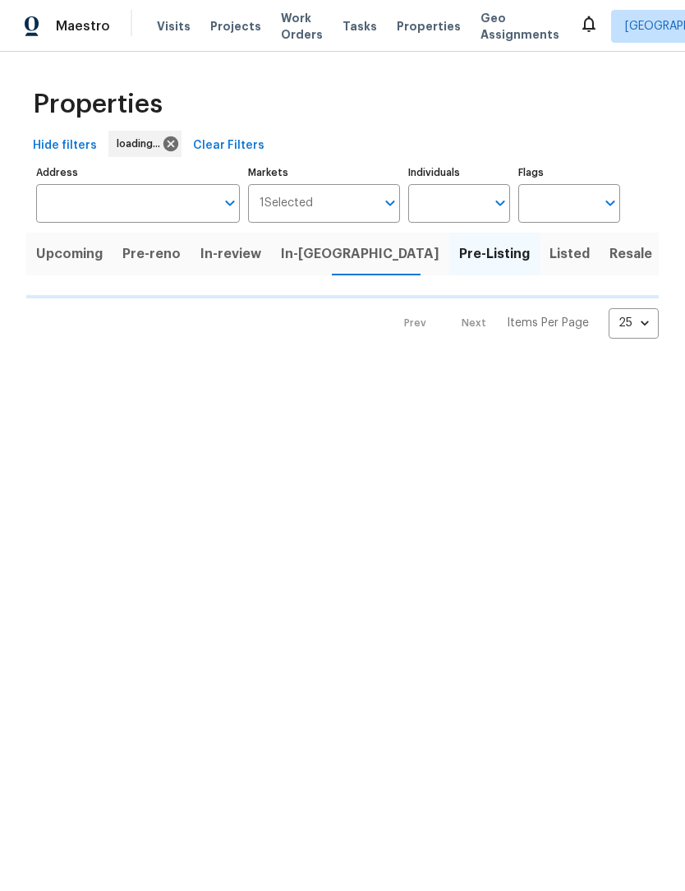
scroll to position [1, 0]
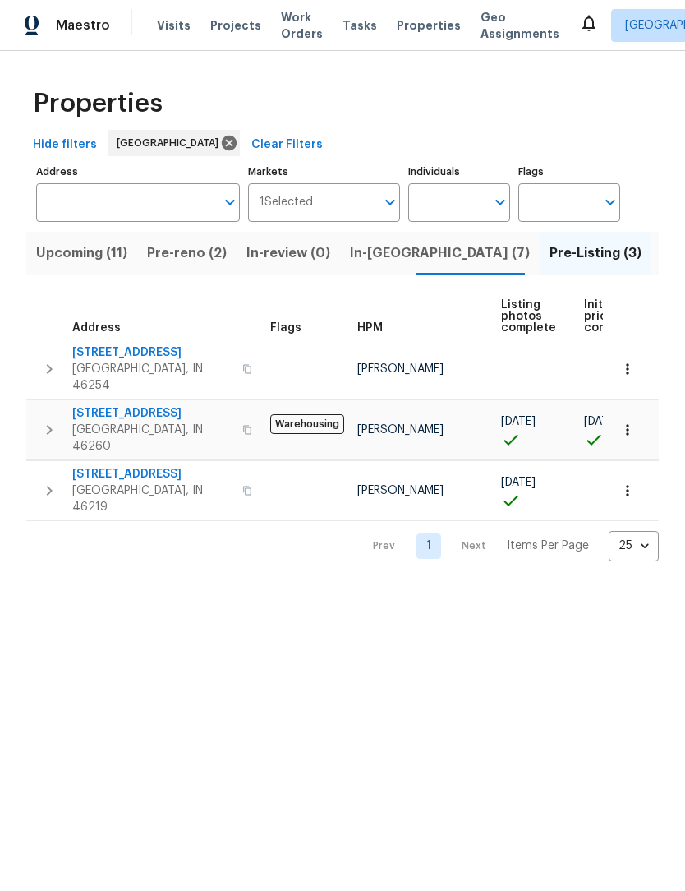
click at [399, 251] on span "In-[GEOGRAPHIC_DATA] (7)" at bounding box center [440, 253] width 180 height 23
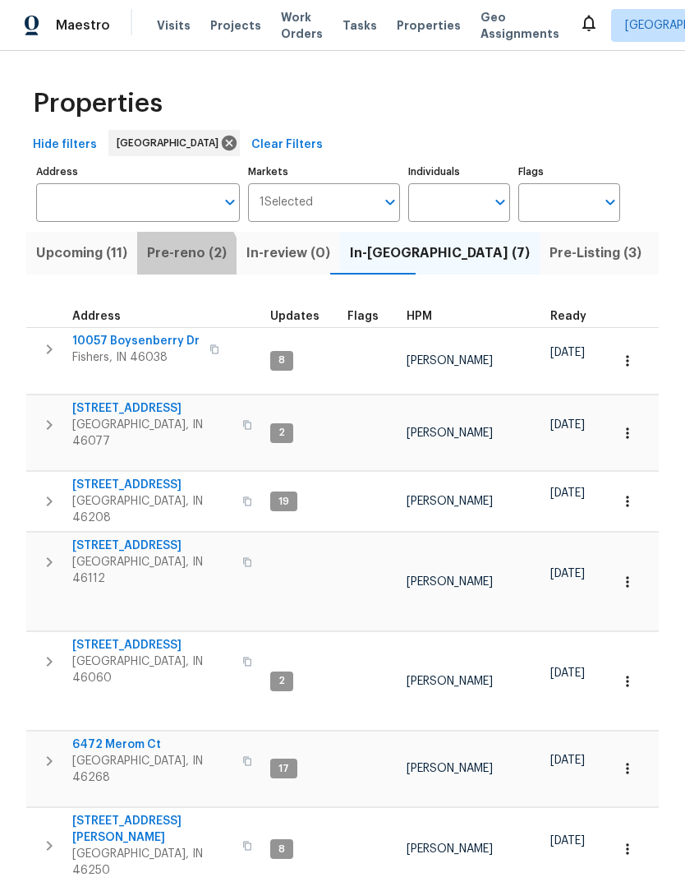
click at [173, 266] on button "Pre-reno (2)" at bounding box center [186, 254] width 99 height 43
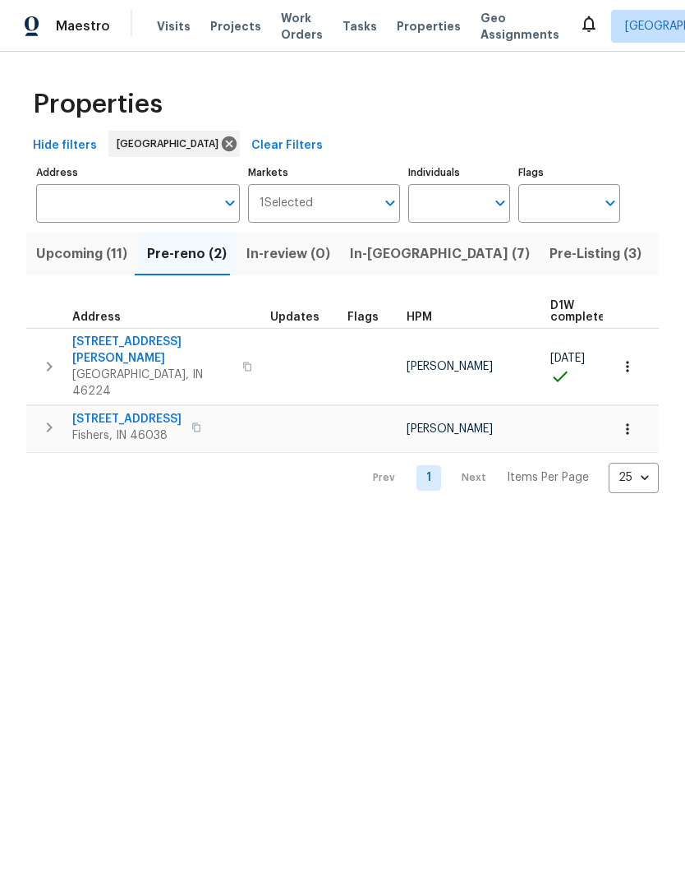
click at [48, 362] on icon "button" at bounding box center [50, 367] width 6 height 10
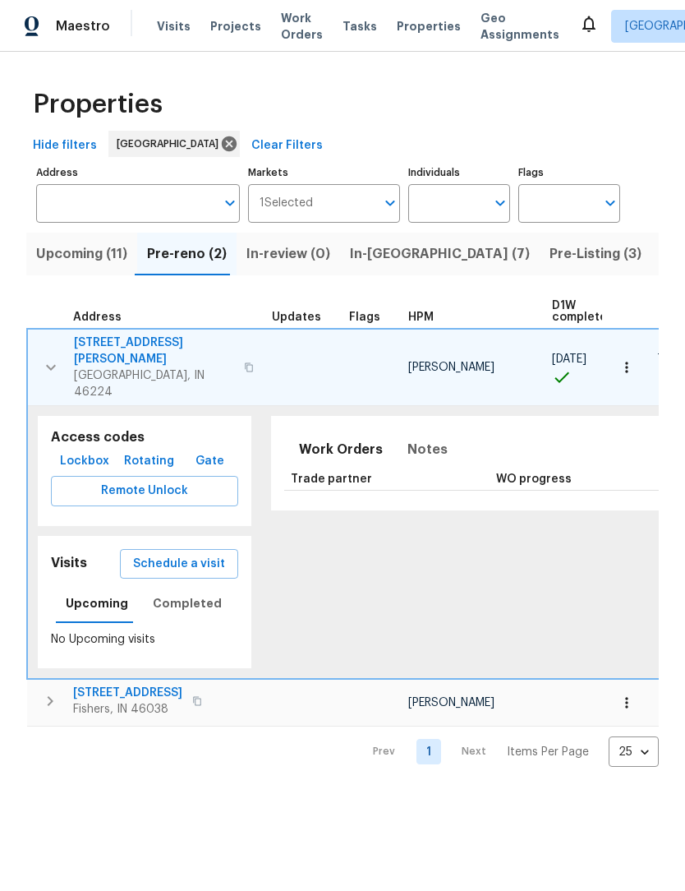
click at [61, 451] on span "Lockbox" at bounding box center [84, 461] width 49 height 21
